Goal: Check status: Check status

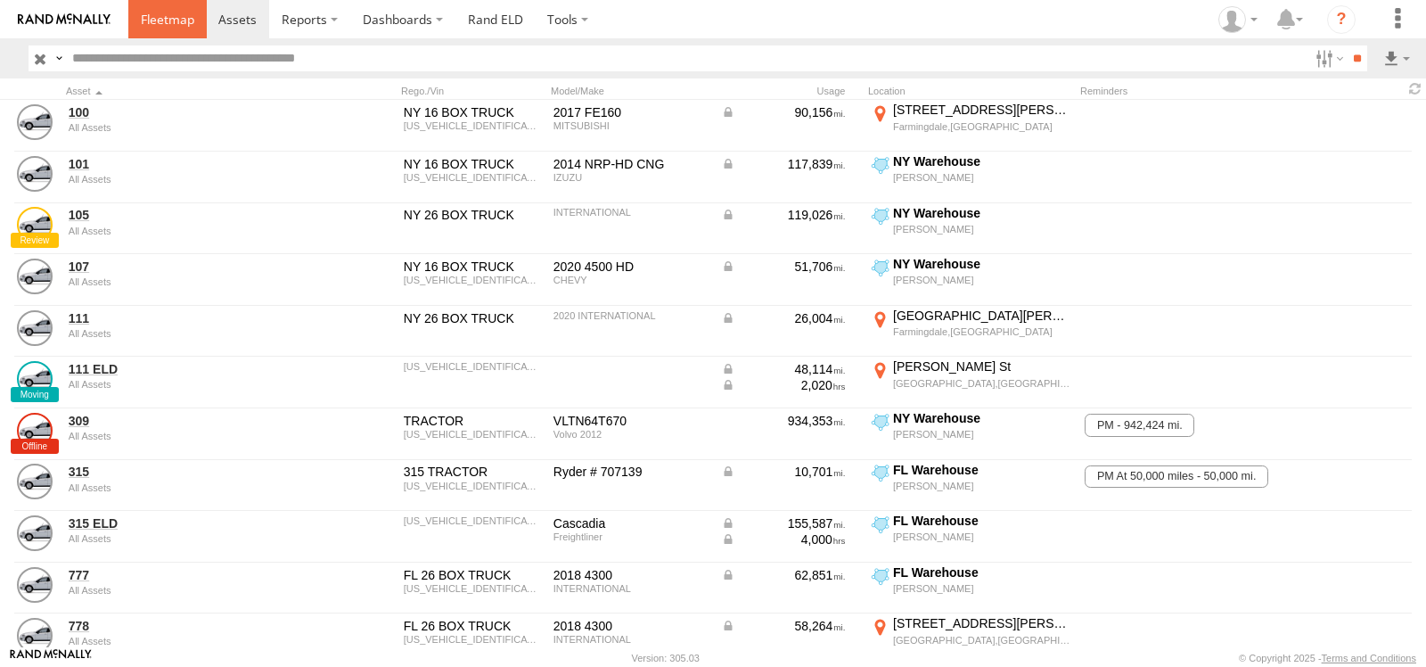
click at [144, 15] on span at bounding box center [167, 19] width 53 height 17
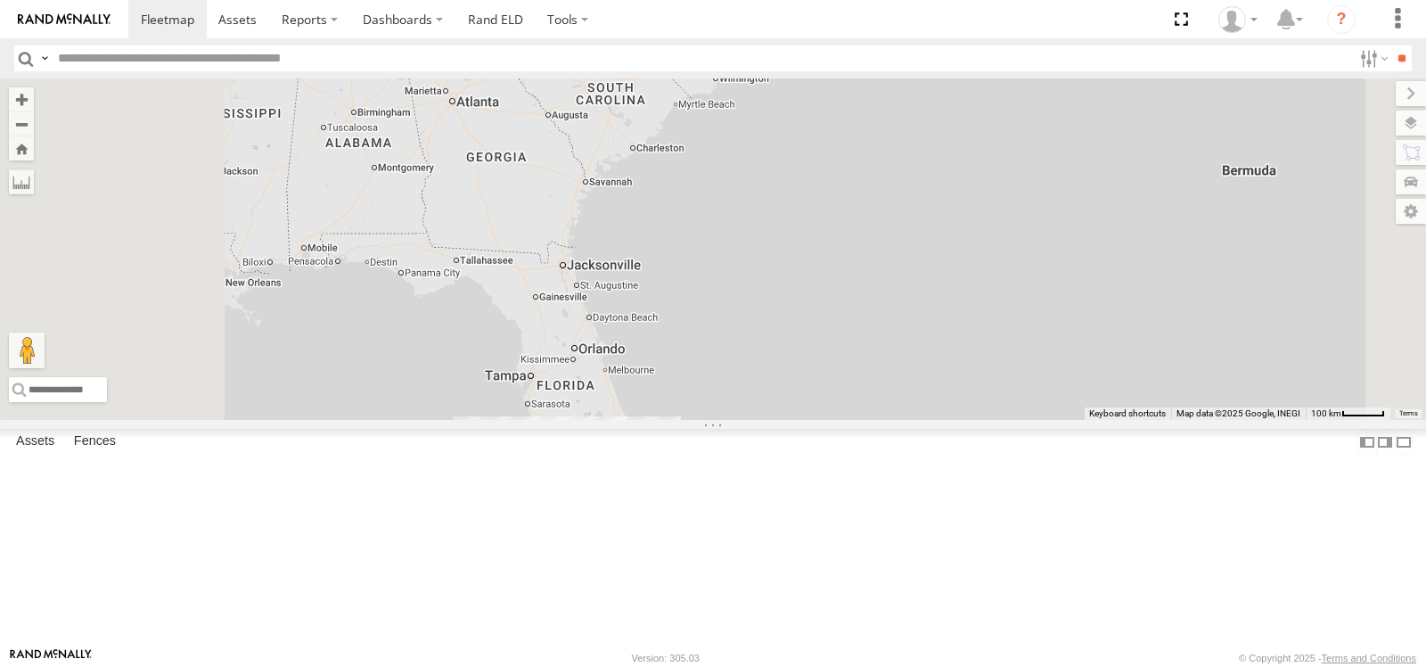
drag, startPoint x: 897, startPoint y: 497, endPoint x: 921, endPoint y: 371, distance: 128.9
click at [924, 373] on div "4" at bounding box center [713, 248] width 1426 height 341
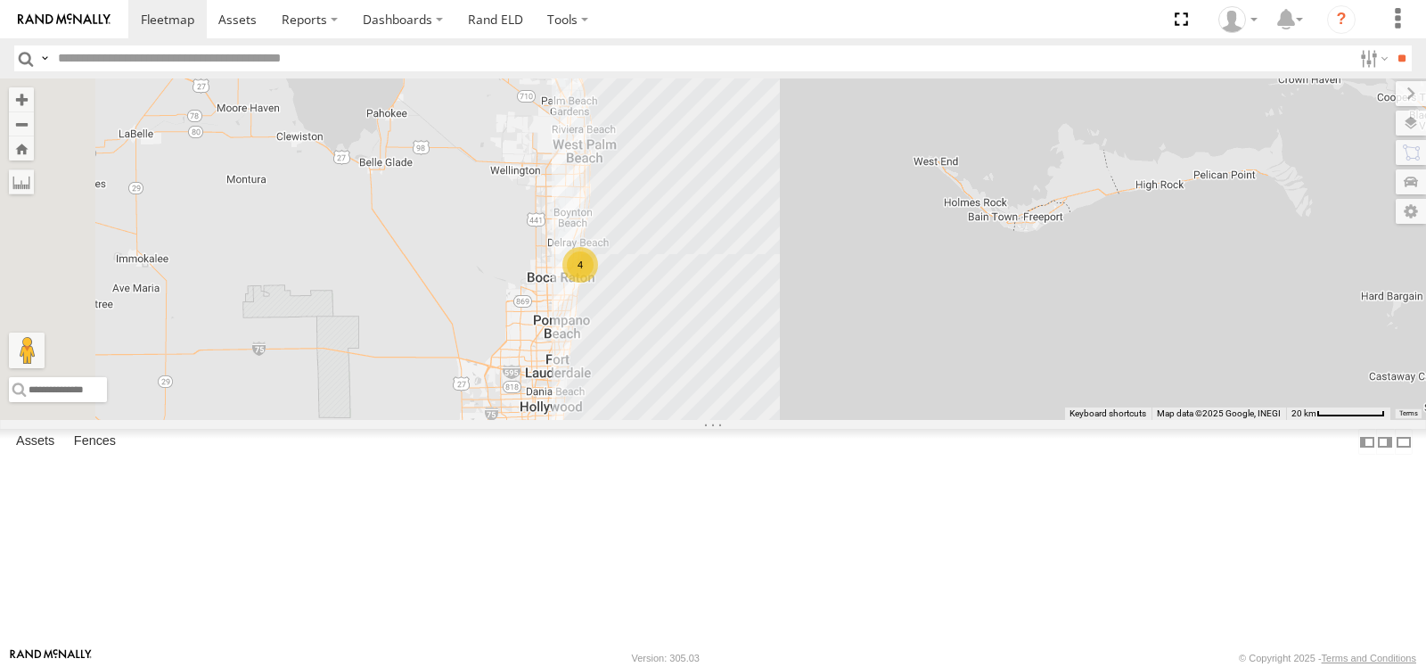
drag, startPoint x: 862, startPoint y: 398, endPoint x: 937, endPoint y: 415, distance: 76.6
click at [937, 415] on div "4" at bounding box center [713, 248] width 1426 height 341
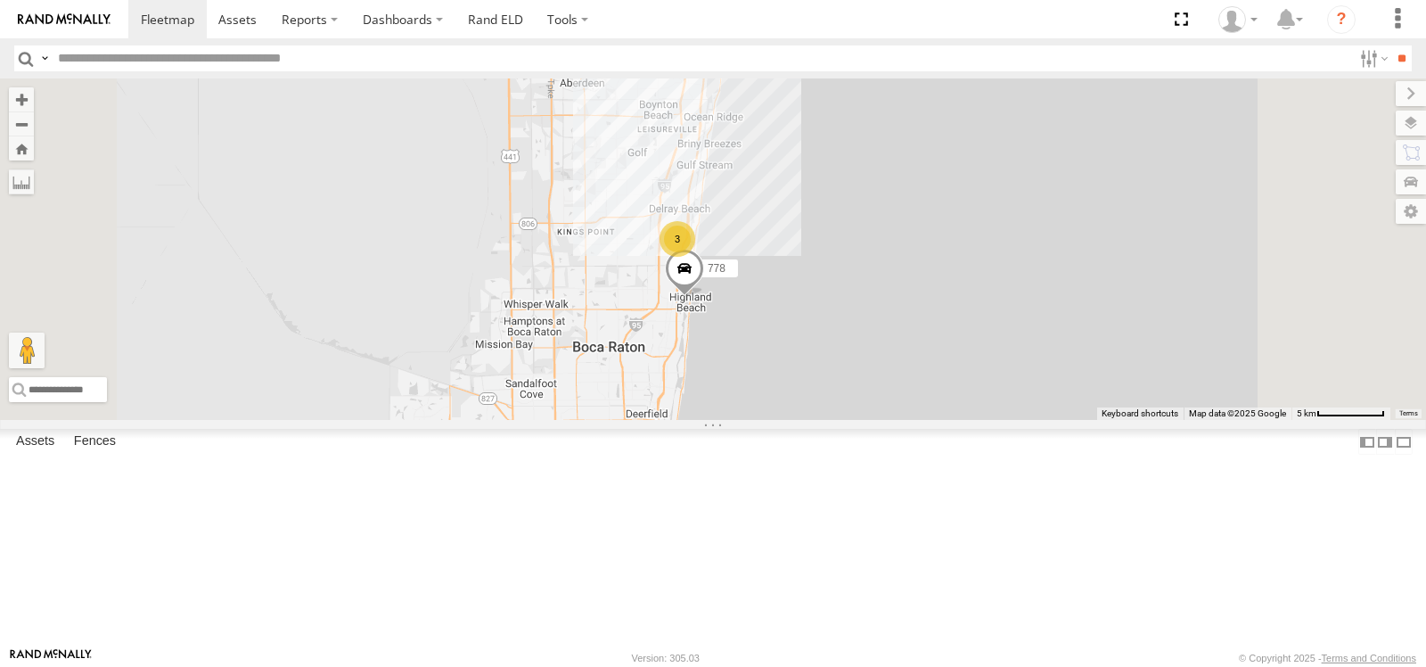
drag, startPoint x: 1021, startPoint y: 327, endPoint x: 1030, endPoint y: 368, distance: 42.2
click at [1030, 368] on div "778 3" at bounding box center [713, 248] width 1426 height 341
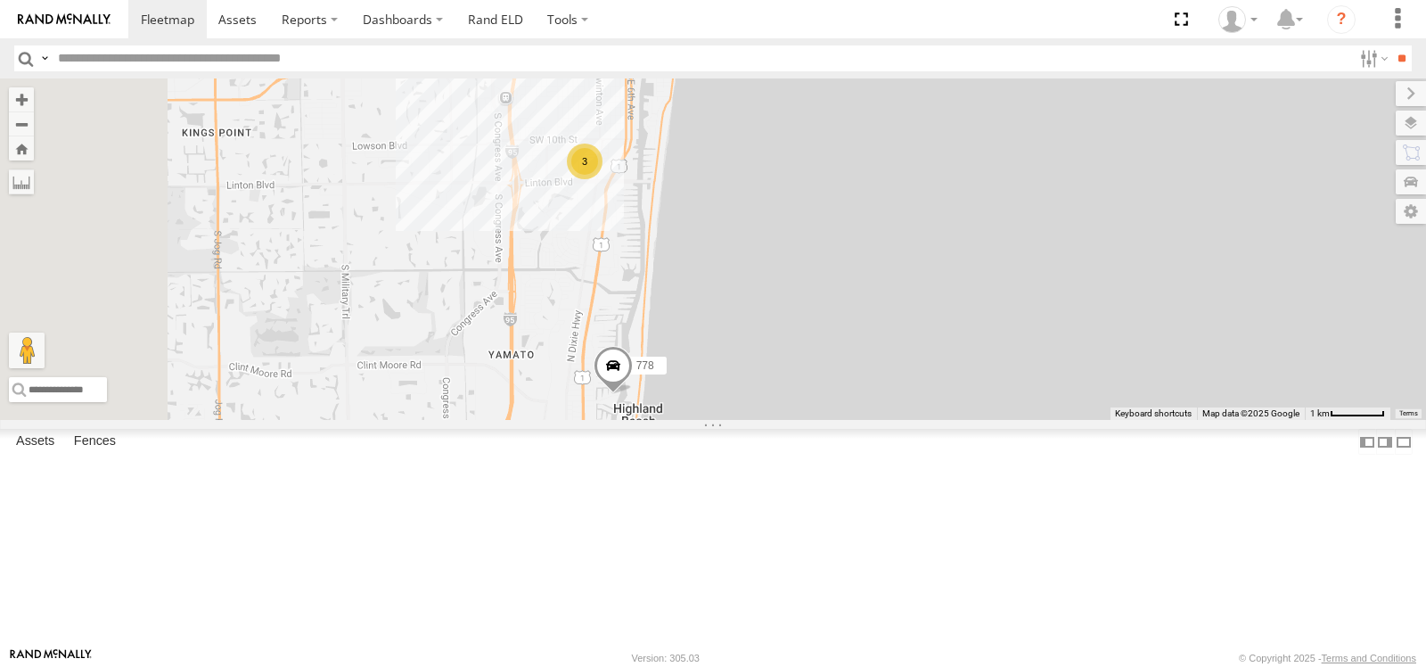
drag, startPoint x: 867, startPoint y: 438, endPoint x: 1036, endPoint y: 349, distance: 190.2
click at [1043, 352] on div "778 3" at bounding box center [713, 248] width 1426 height 341
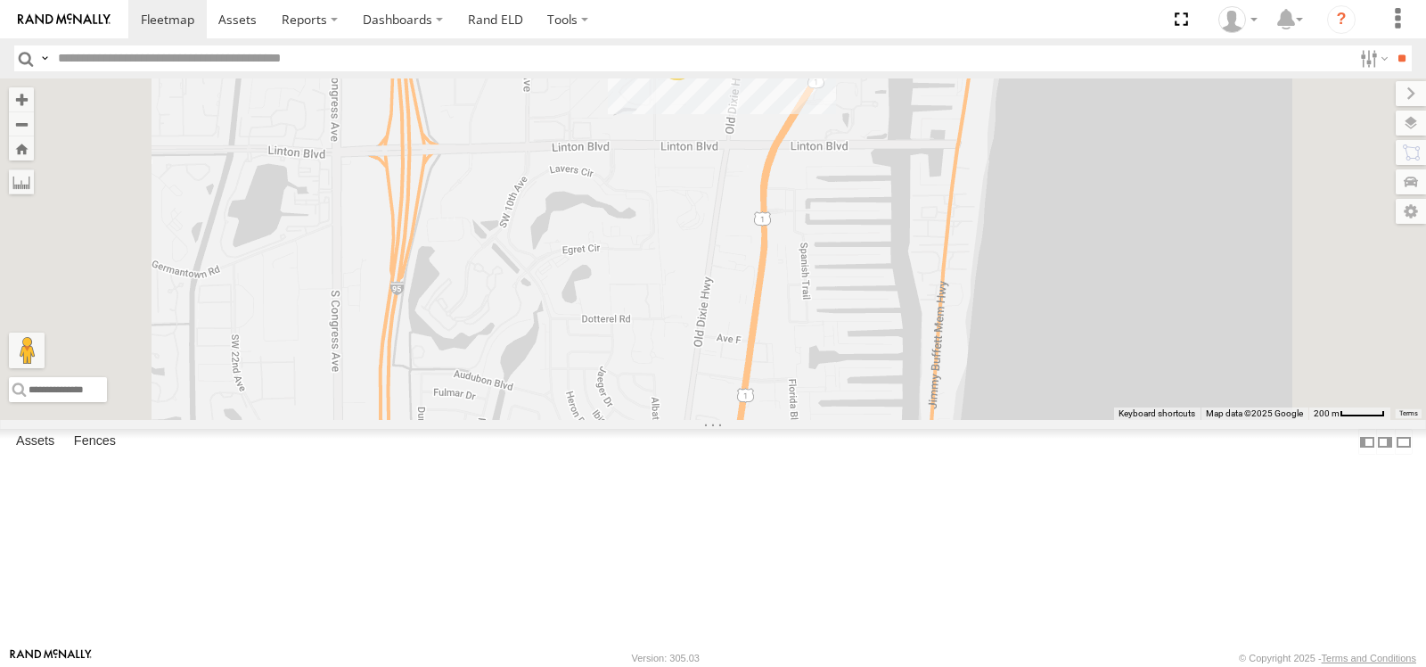
drag, startPoint x: 1059, startPoint y: 435, endPoint x: 1030, endPoint y: 12, distance: 424.4
click at [1037, 33] on body at bounding box center [713, 333] width 1426 height 667
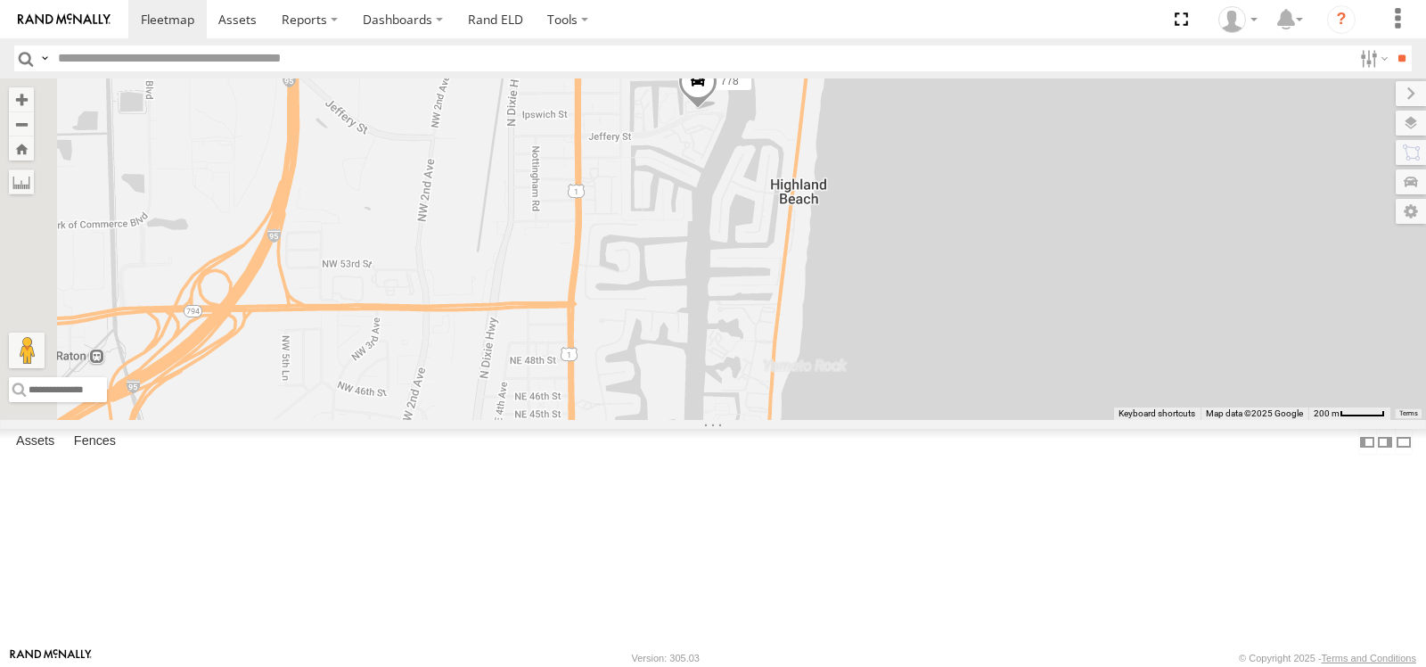
click at [718, 110] on span at bounding box center [697, 86] width 39 height 48
click at [722, 89] on label at bounding box center [704, 83] width 35 height 12
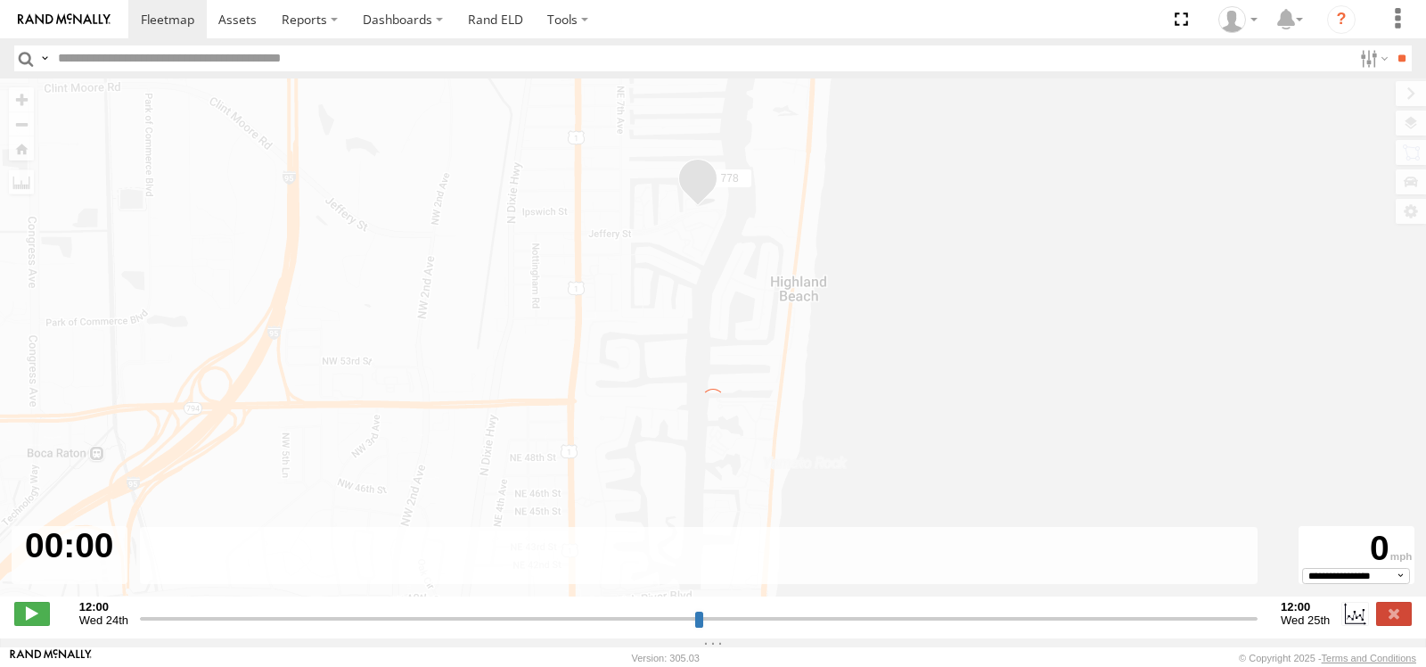
type input "**********"
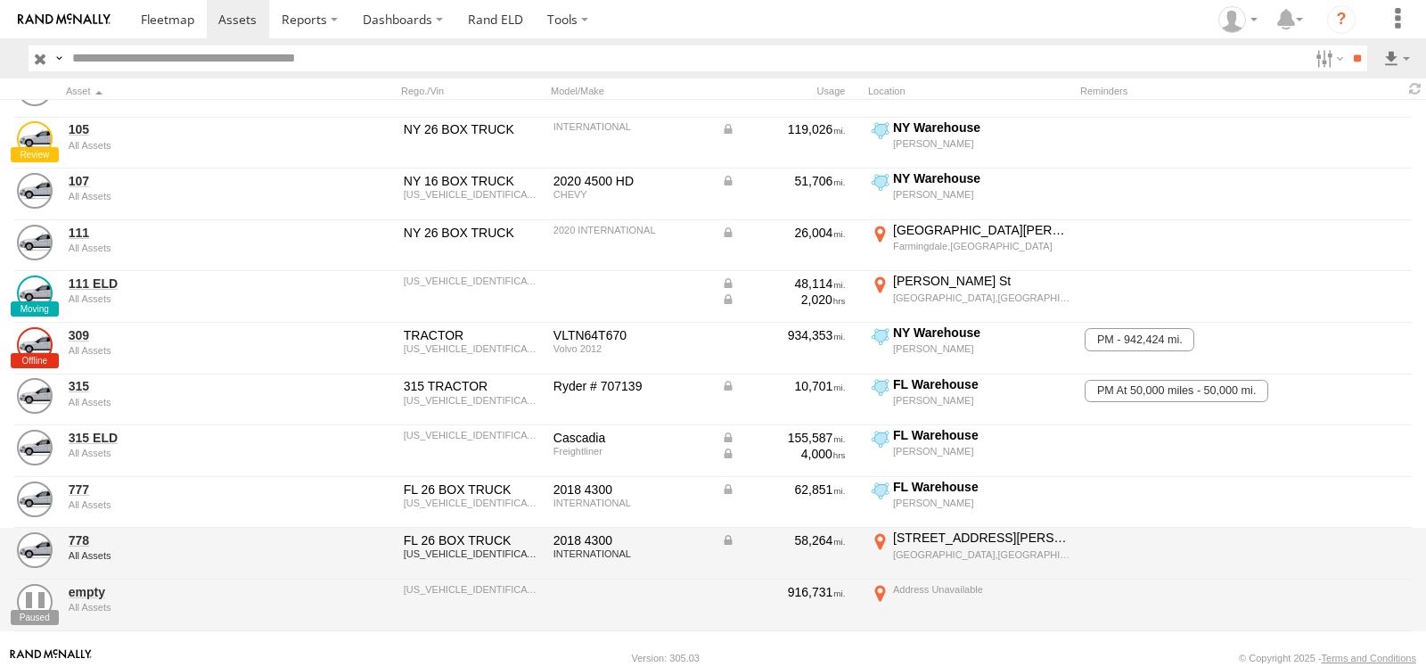
scroll to position [178, 0]
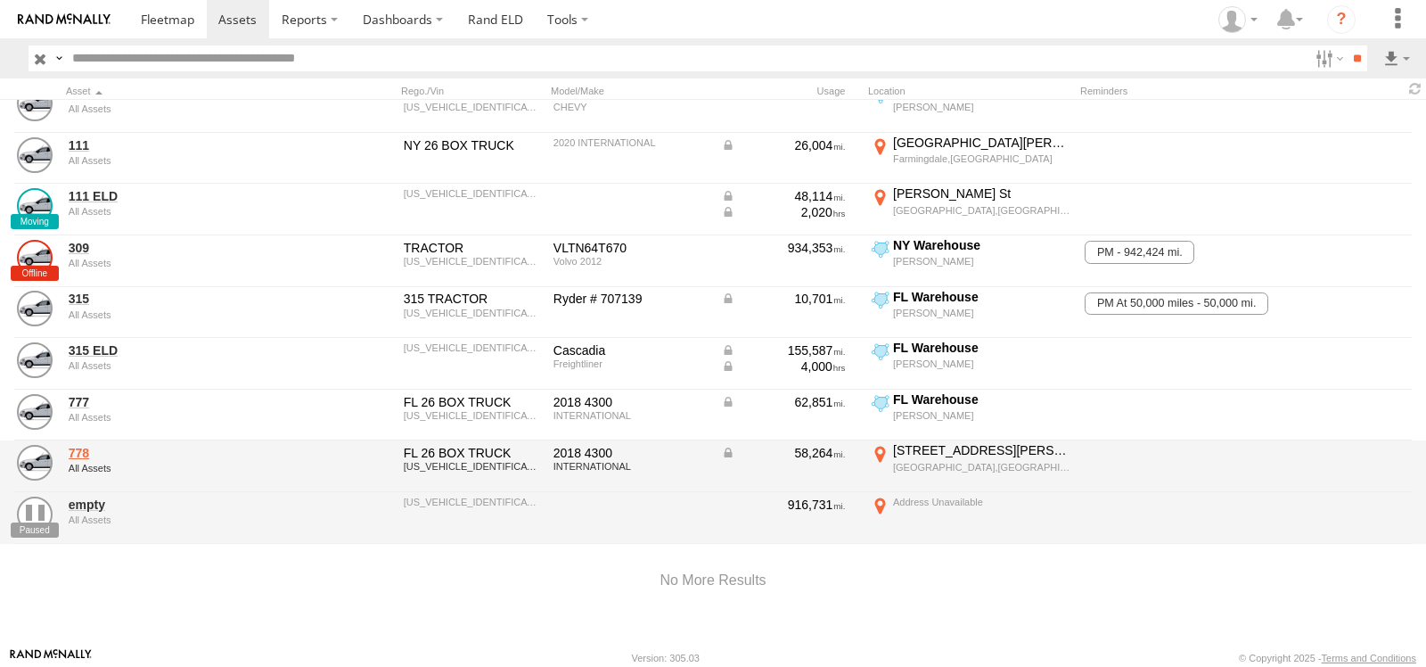
click at [80, 445] on link "778" at bounding box center [191, 453] width 244 height 16
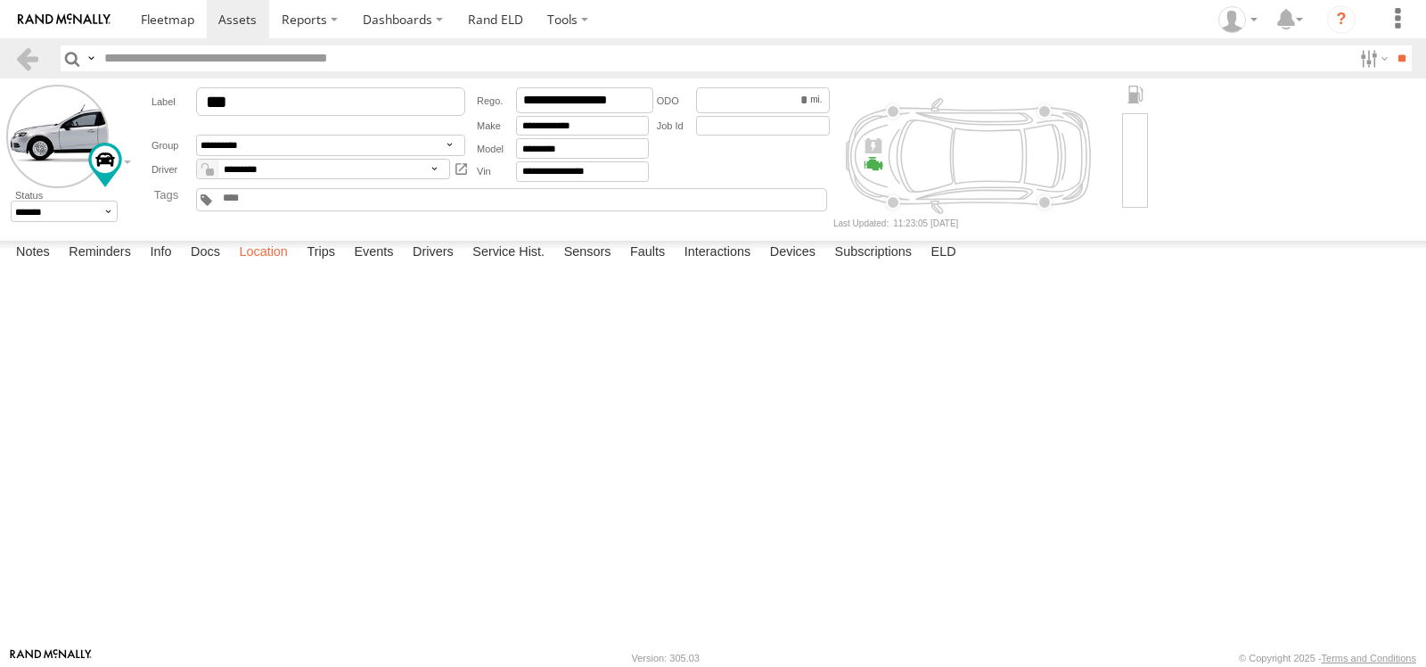
click at [264, 266] on label "Location" at bounding box center [263, 253] width 67 height 25
click at [0, 0] on span at bounding box center [0, 0] width 0 height 0
click at [0, 0] on div at bounding box center [0, 0] width 0 height 0
click at [0, 0] on label at bounding box center [0, 0] width 0 height 0
type input "**********"
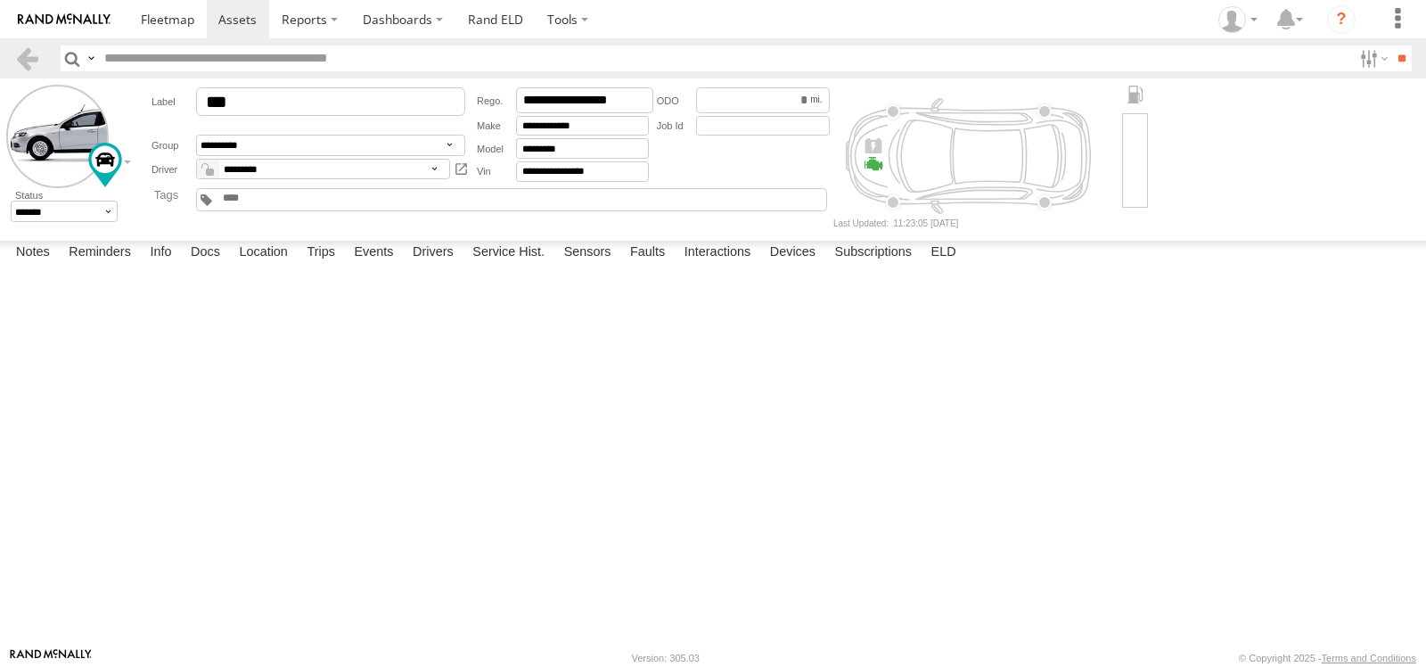
click at [0, 0] on span at bounding box center [0, 0] width 0 height 0
click at [0, 0] on div "Driver Distracted - Media Beaujolais Ave Delray Beach,FL 10:39 08/19/2025 31.7" at bounding box center [0, 0] width 0 height 0
click at [0, 0] on span at bounding box center [0, 0] width 0 height 0
click at [0, 0] on link at bounding box center [0, 0] width 0 height 0
click at [158, 19] on span at bounding box center [167, 19] width 53 height 17
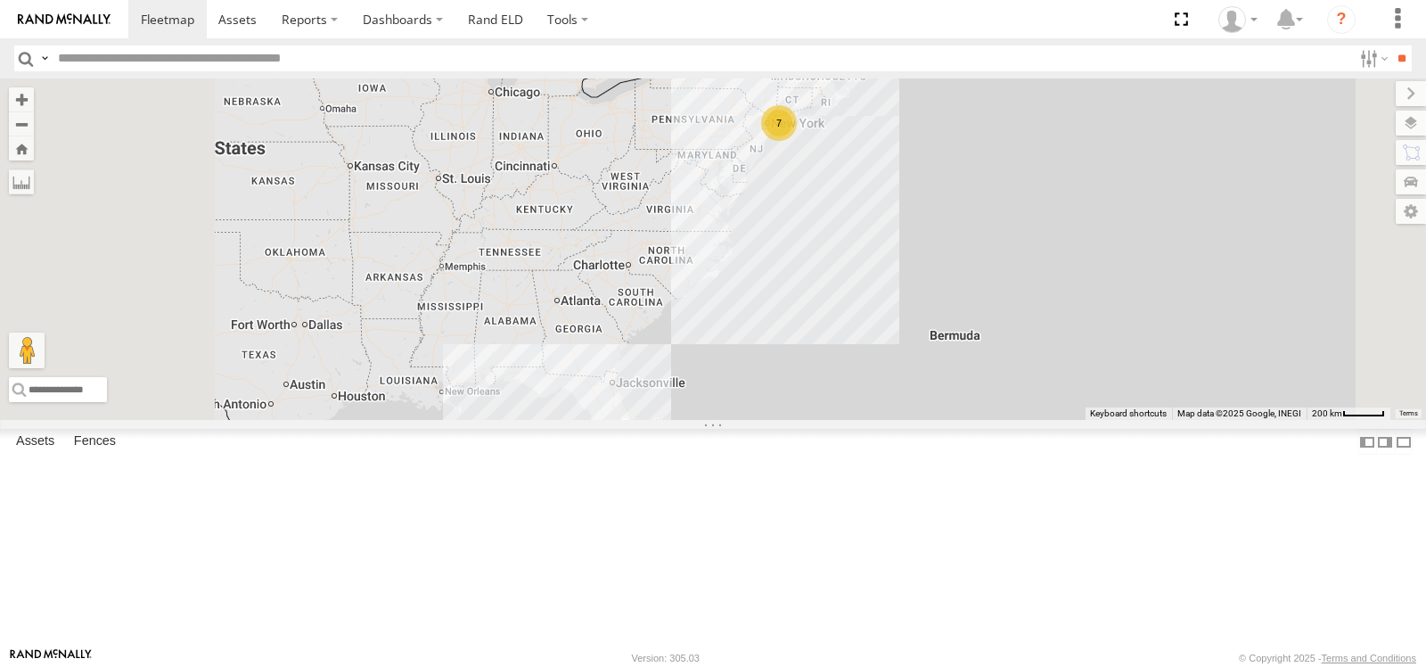
drag, startPoint x: 1071, startPoint y: 285, endPoint x: 1050, endPoint y: 397, distance: 113.3
click at [1050, 397] on div "7 4" at bounding box center [713, 248] width 1426 height 341
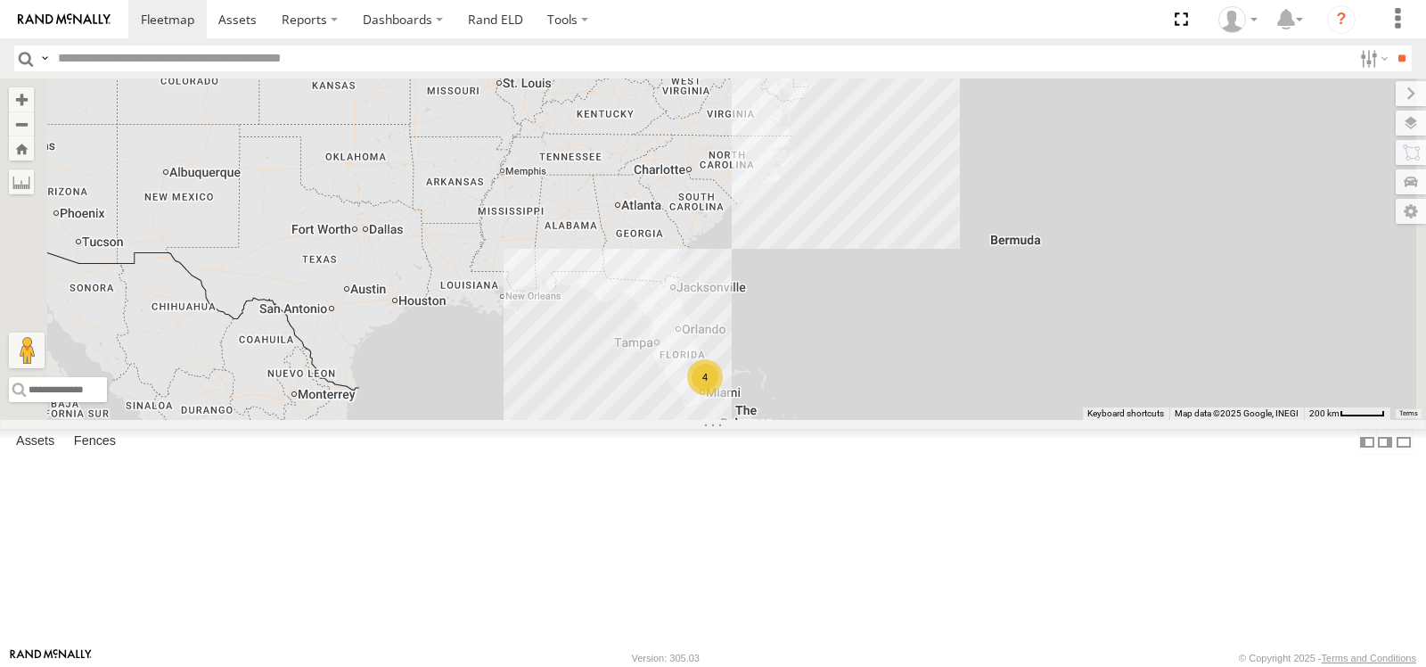
drag, startPoint x: 1039, startPoint y: 407, endPoint x: 1152, endPoint y: 130, distance: 299.1
click at [1152, 130] on div "7 4" at bounding box center [713, 248] width 1426 height 341
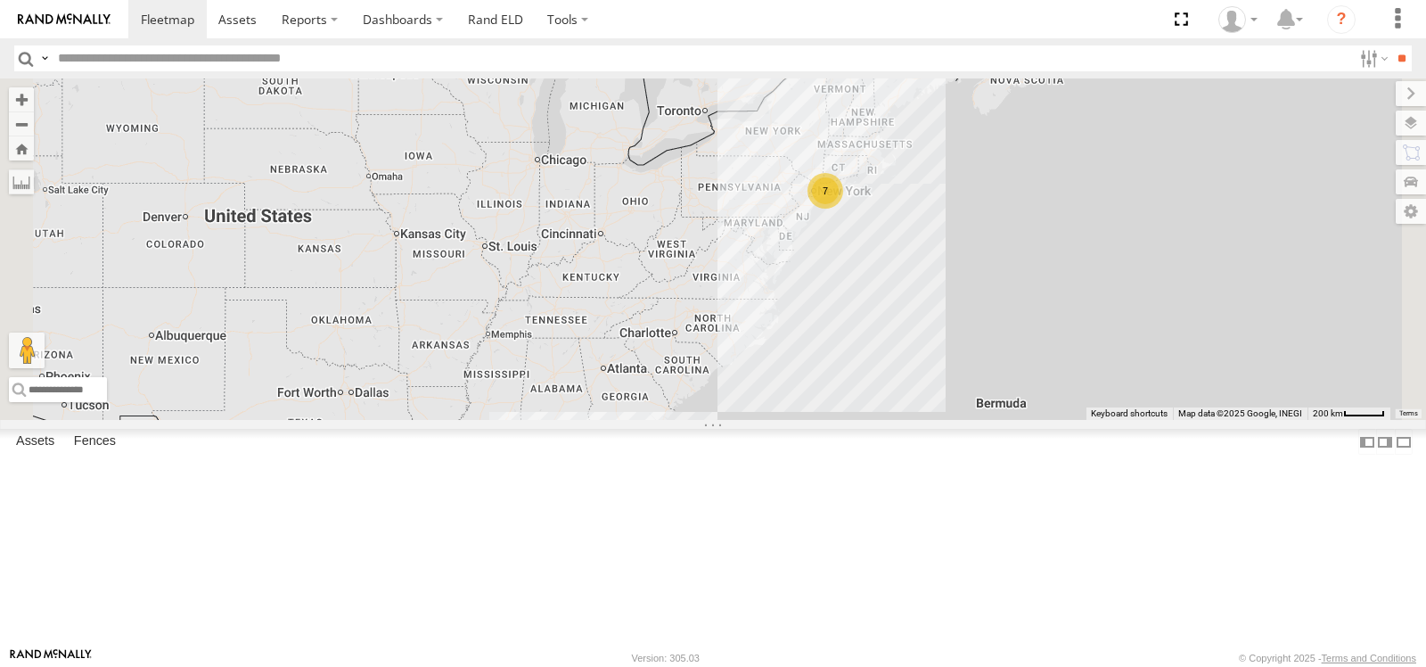
drag, startPoint x: 1144, startPoint y: 148, endPoint x: 1129, endPoint y: 328, distance: 180.7
click at [1129, 328] on div "7 4" at bounding box center [713, 248] width 1426 height 341
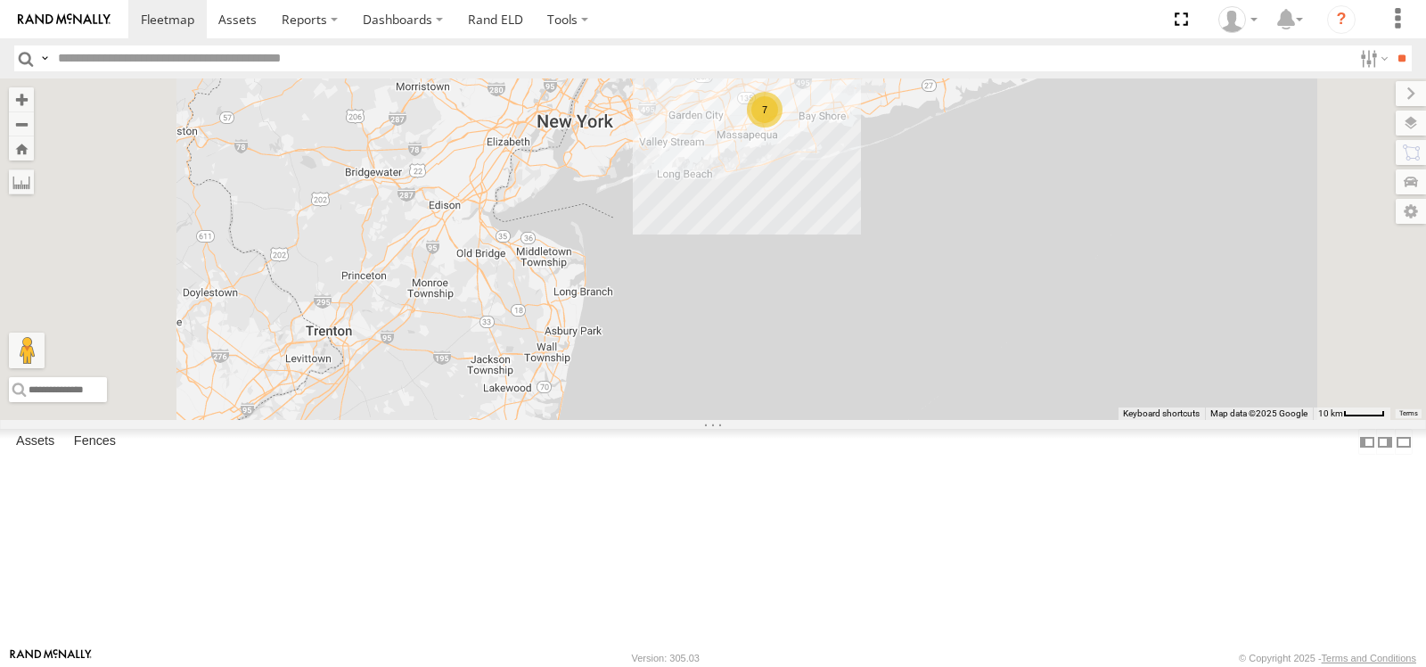
drag, startPoint x: 1000, startPoint y: 321, endPoint x: 1030, endPoint y: 366, distance: 54.2
click at [1030, 366] on div "7" at bounding box center [713, 248] width 1426 height 341
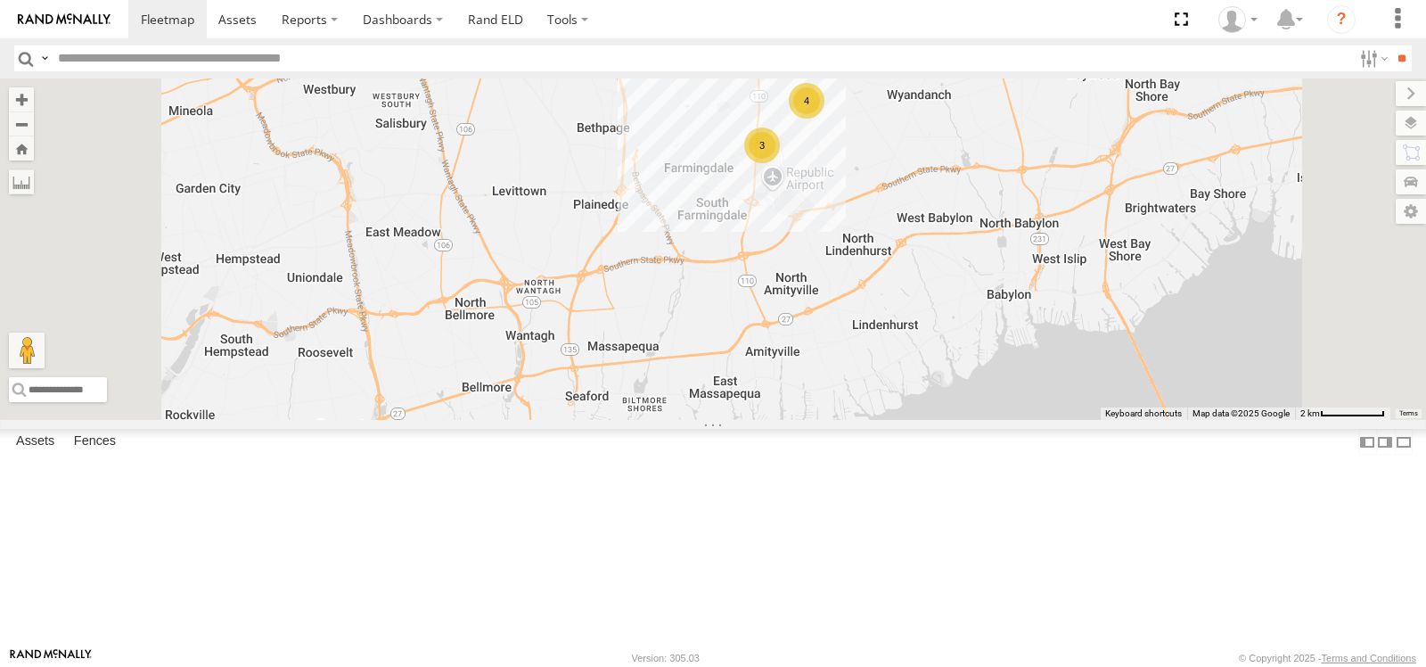
drag, startPoint x: 1021, startPoint y: 257, endPoint x: 1036, endPoint y: 321, distance: 65.9
click at [1036, 321] on div "3 4" at bounding box center [713, 248] width 1426 height 341
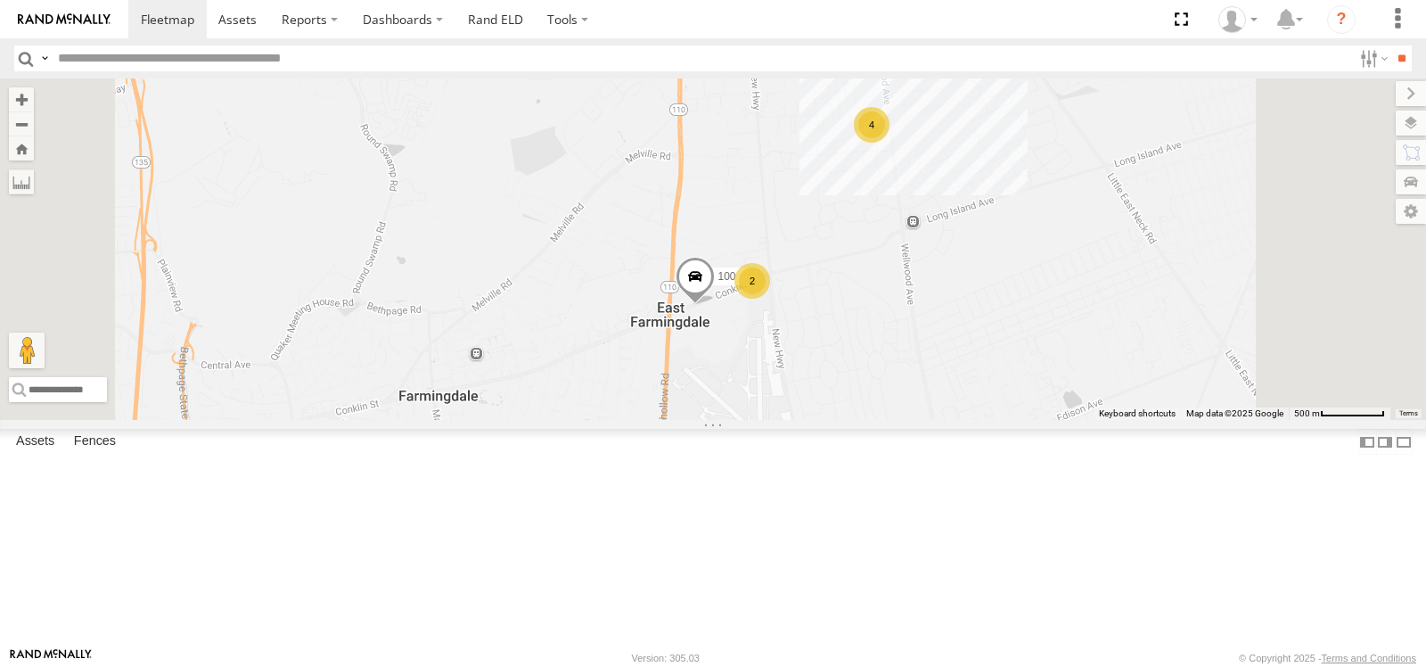
click at [1114, 335] on div "100 4 2" at bounding box center [713, 248] width 1426 height 341
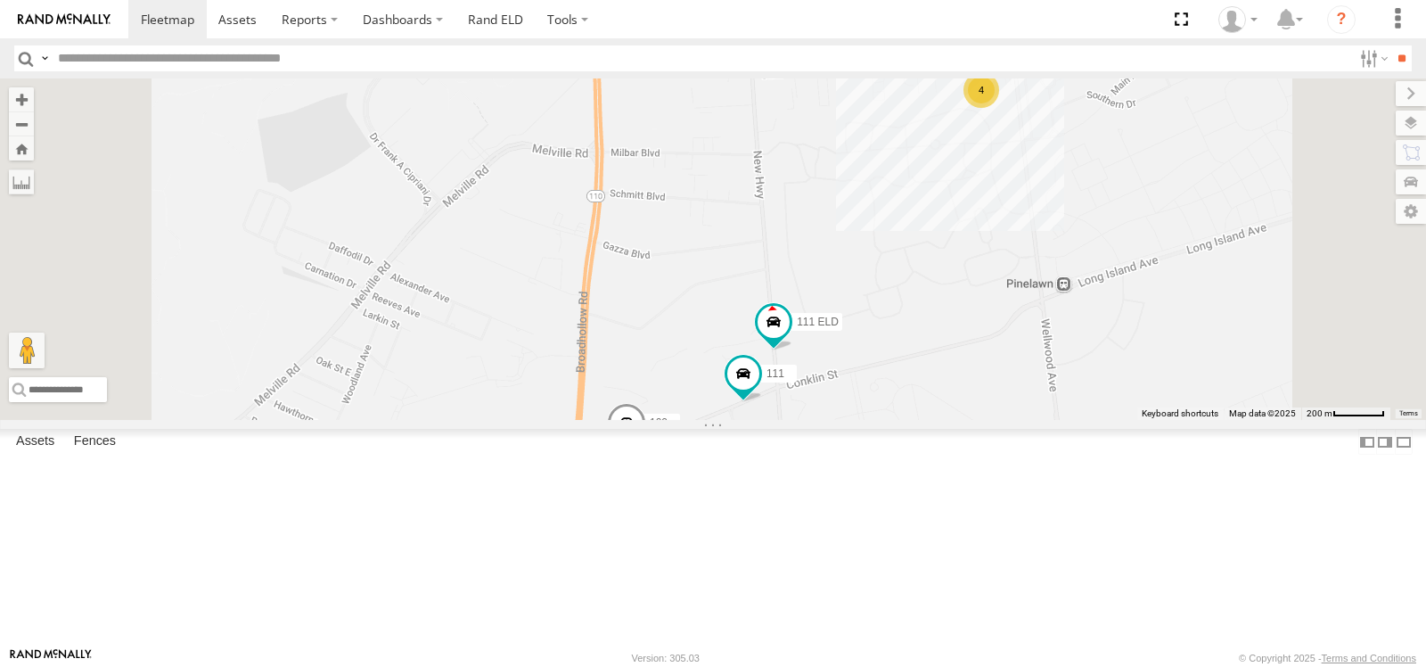
drag, startPoint x: 1139, startPoint y: 250, endPoint x: 1133, endPoint y: 407, distance: 157.0
click at [1133, 407] on div "100 4 111 111 ELD" at bounding box center [713, 248] width 1426 height 341
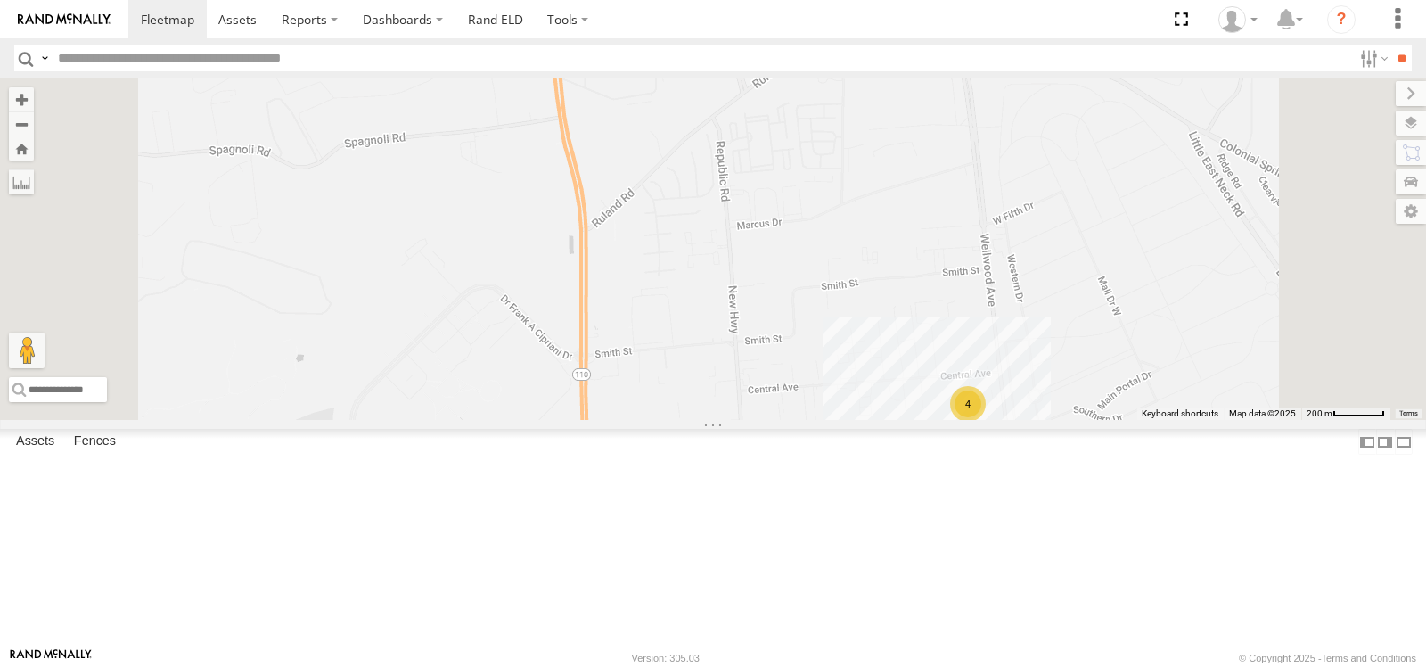
drag, startPoint x: 1120, startPoint y: 395, endPoint x: 1115, endPoint y: 227, distance: 167.6
click at [1120, 224] on div "100 4 111 111 ELD" at bounding box center [713, 248] width 1426 height 341
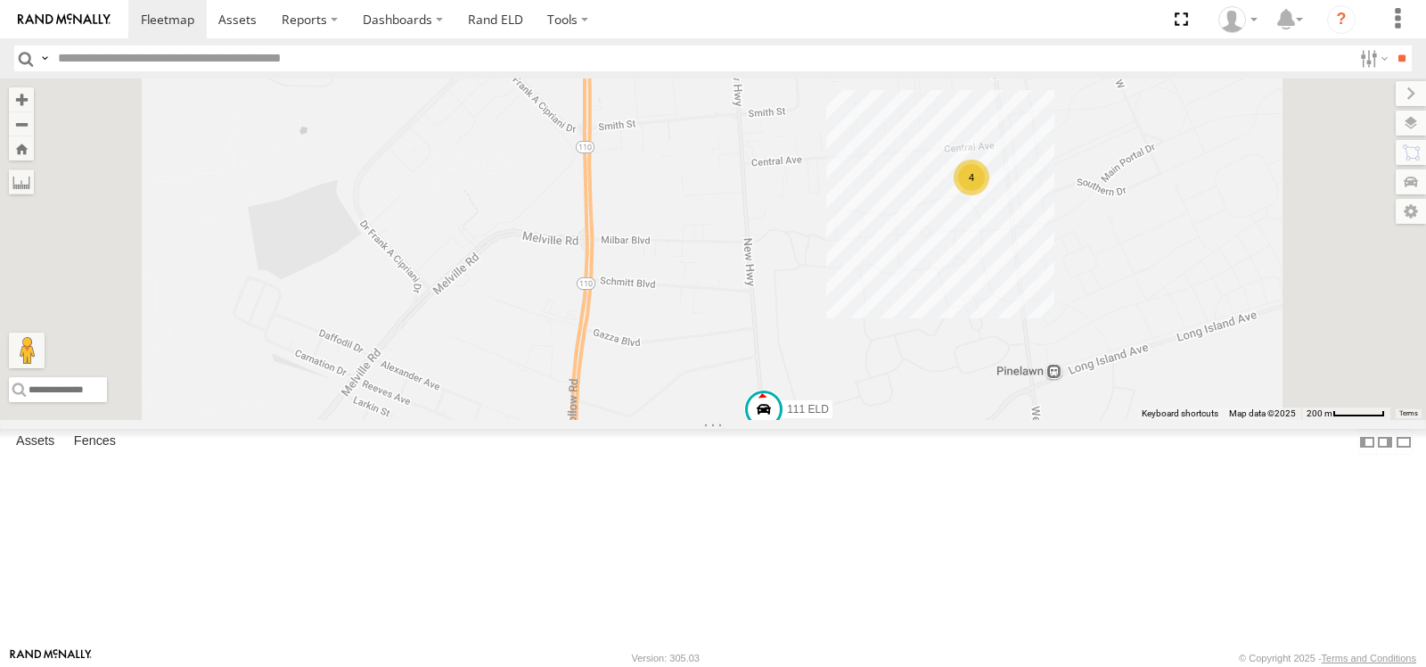
drag, startPoint x: 1045, startPoint y: 477, endPoint x: 1056, endPoint y: 399, distance: 78.4
click at [1056, 399] on div "100 4 111 111 ELD" at bounding box center [713, 248] width 1426 height 341
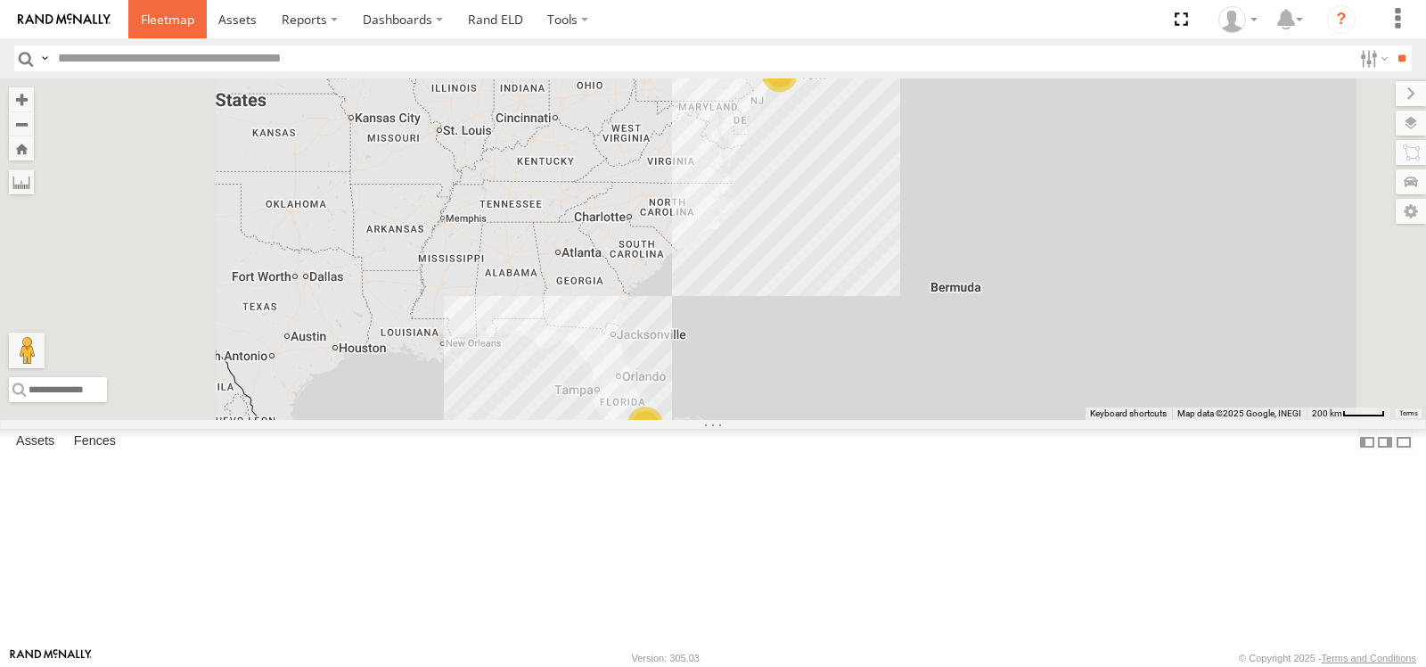
click at [171, 24] on span at bounding box center [167, 19] width 53 height 17
click at [0, 0] on span at bounding box center [0, 0] width 0 height 0
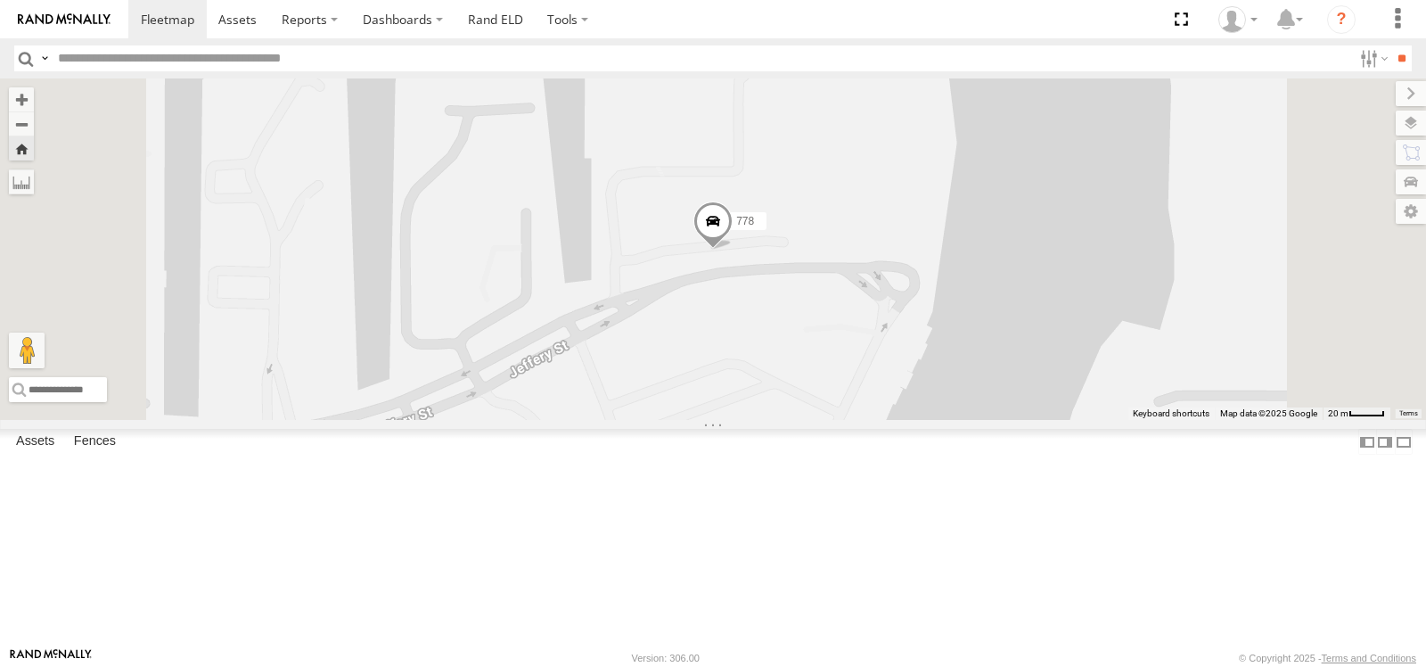
click at [733, 249] on span at bounding box center [713, 225] width 39 height 48
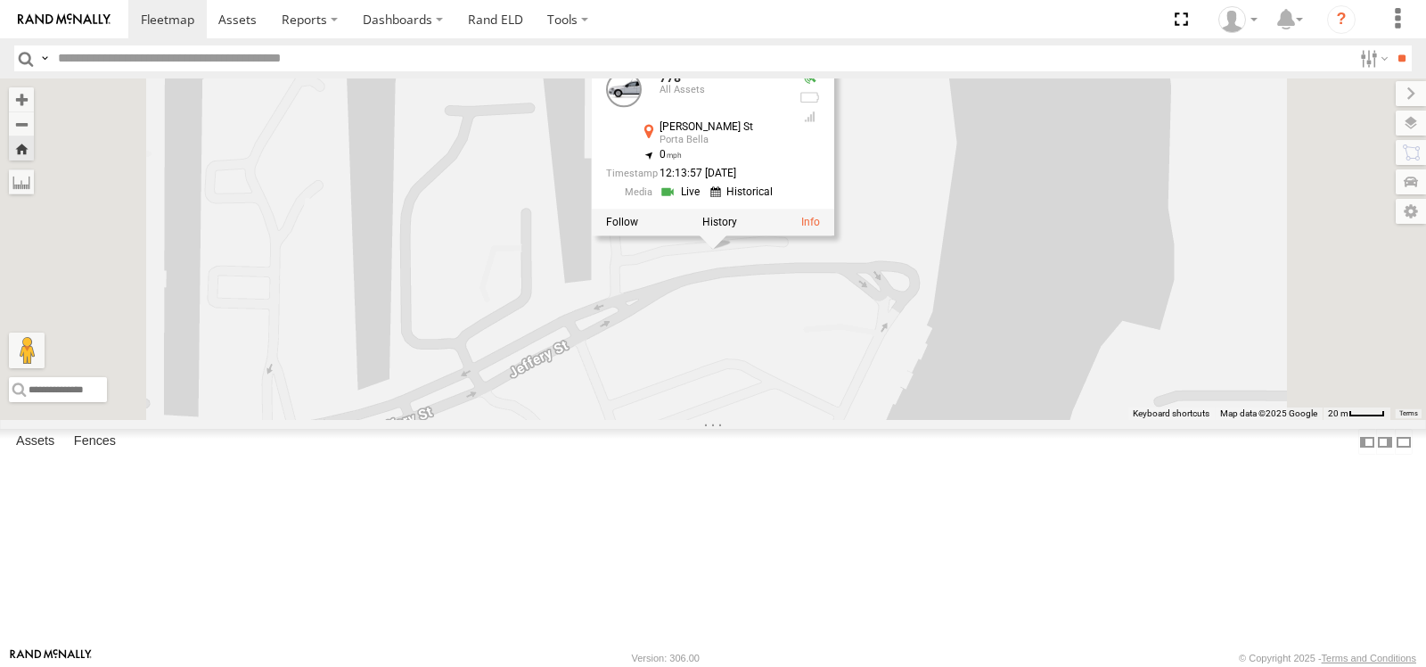
click at [705, 201] on link at bounding box center [682, 192] width 45 height 17
click at [737, 228] on label at bounding box center [719, 222] width 35 height 12
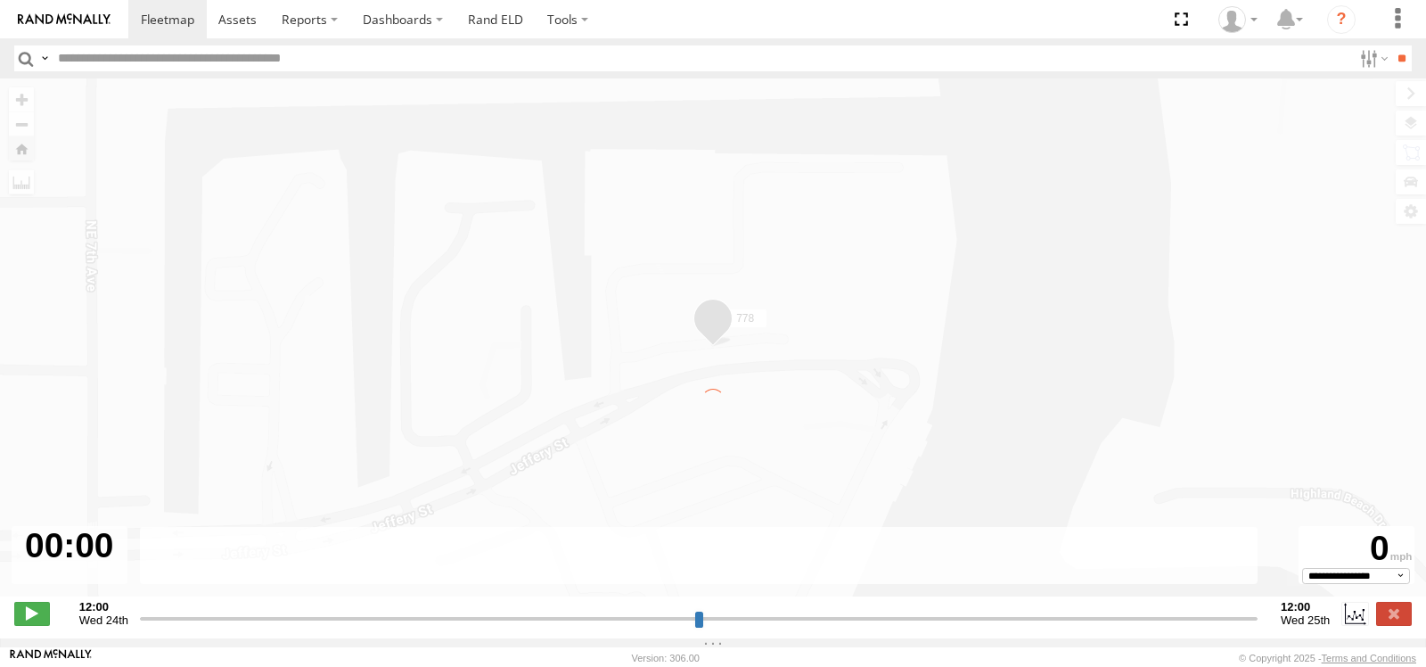
type input "**********"
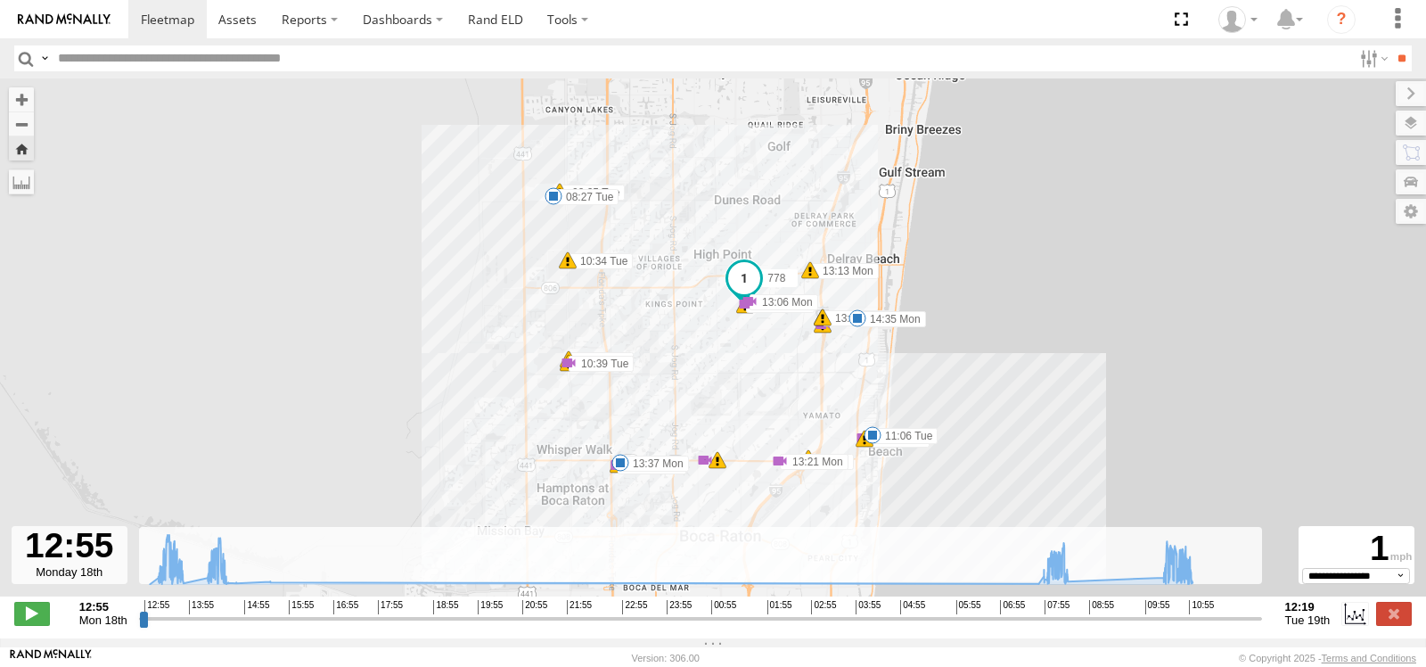
click at [749, 308] on span at bounding box center [746, 304] width 18 height 18
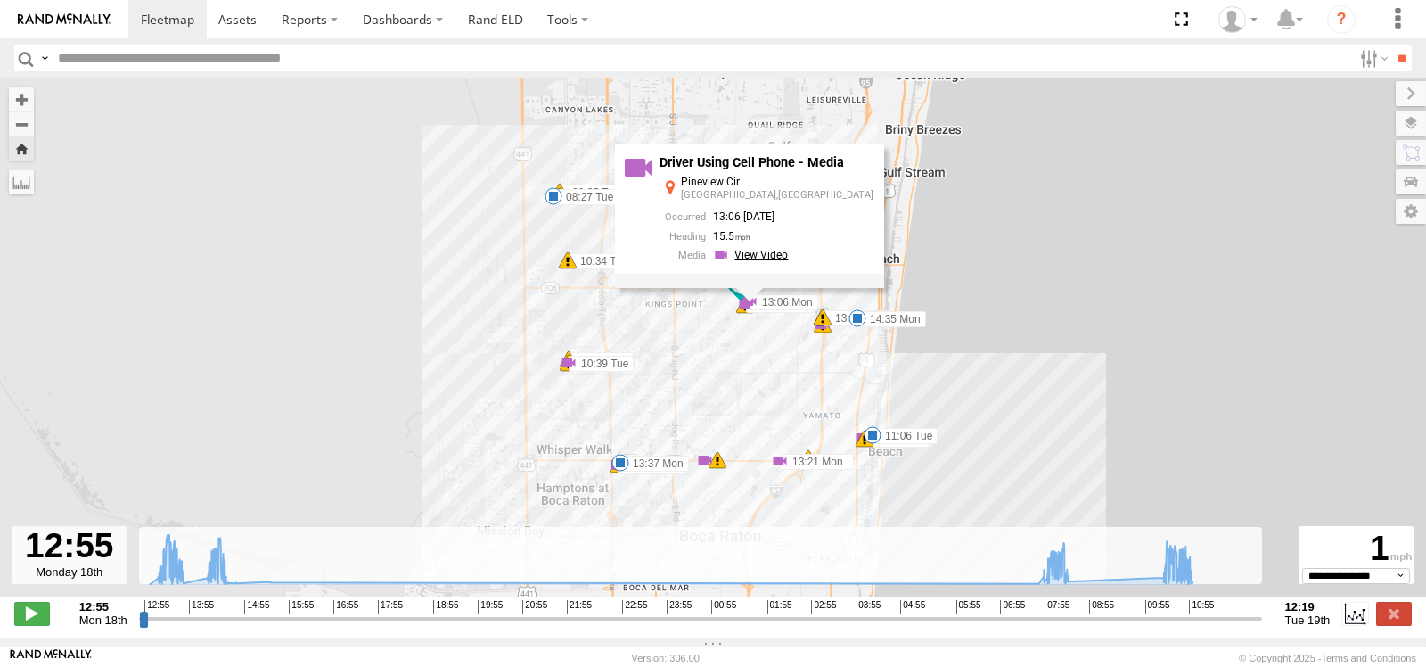
click at [763, 264] on link at bounding box center [753, 255] width 80 height 17
